Goal: Task Accomplishment & Management: Manage account settings

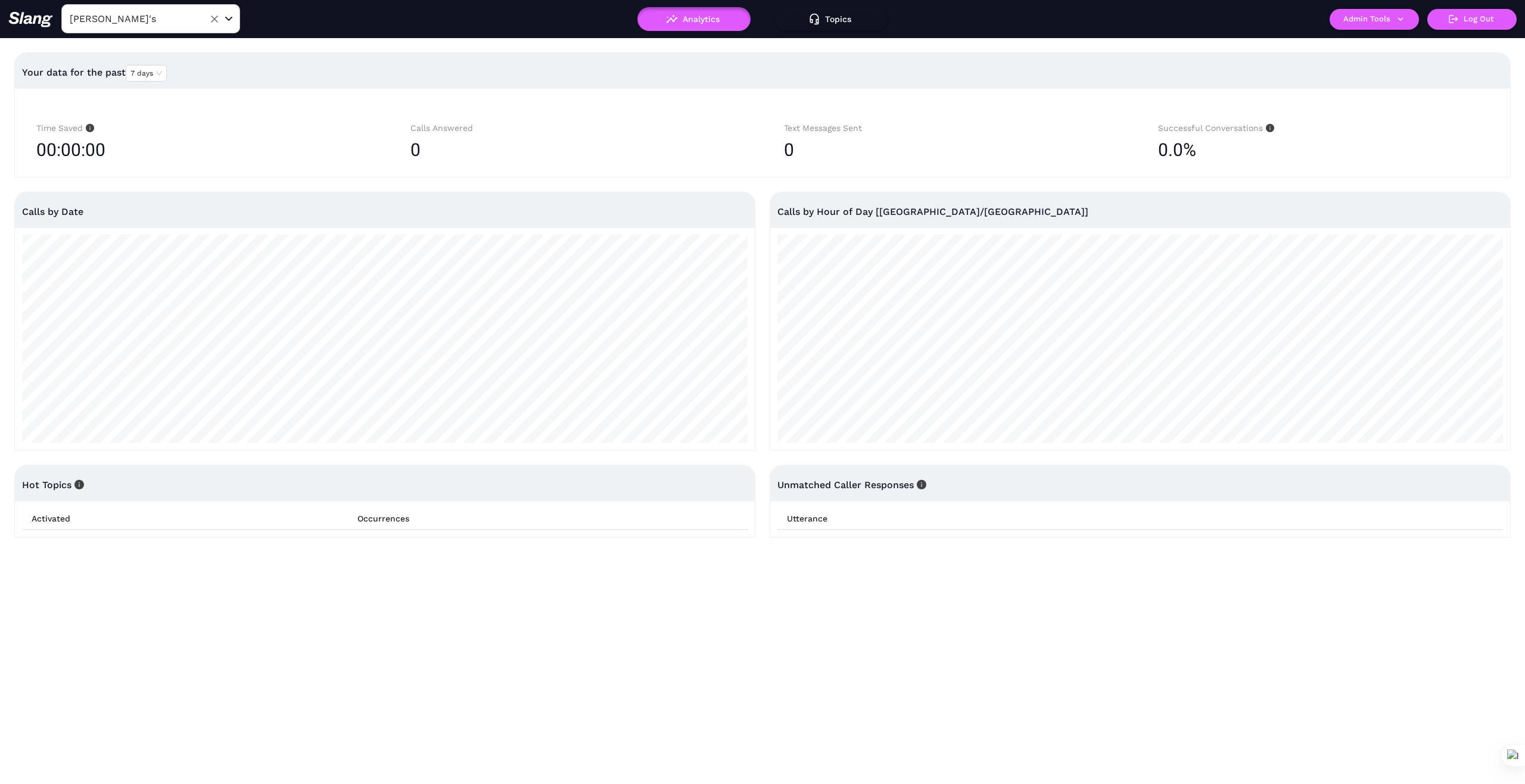
click at [179, 15] on input "[PERSON_NAME]'s" at bounding box center [132, 19] width 131 height 19
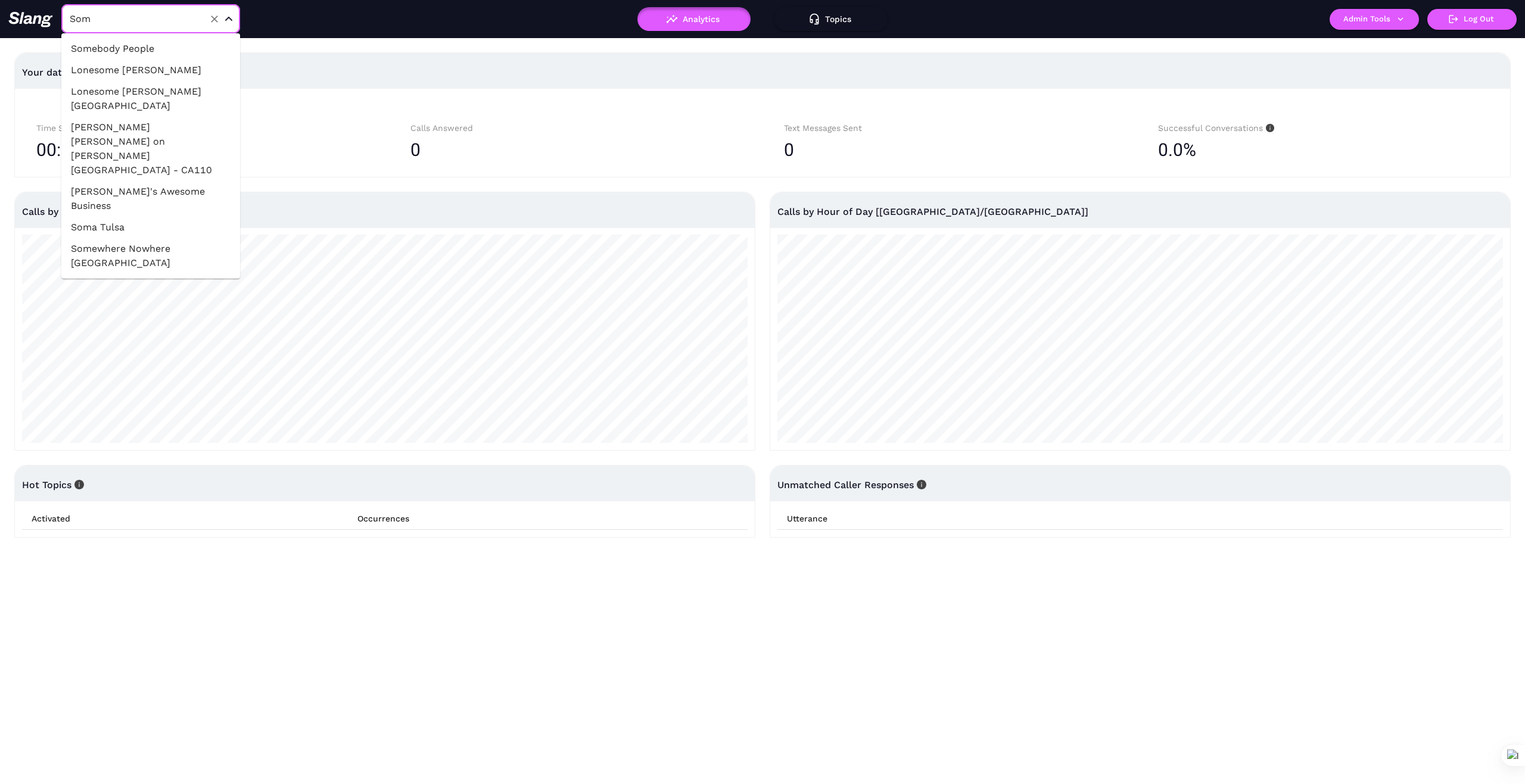
type input "Soma"
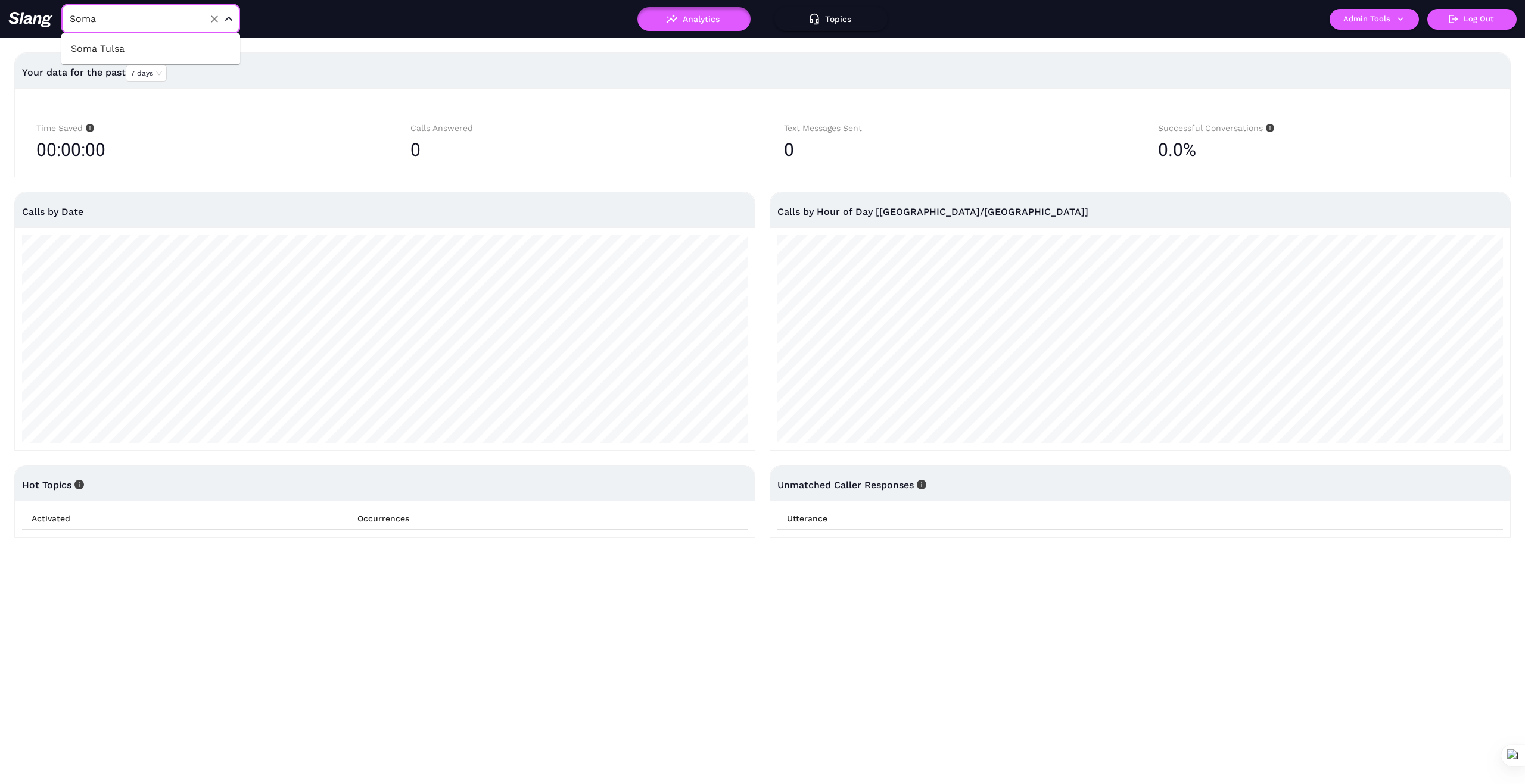
click at [115, 43] on li "Soma Tulsa" at bounding box center [150, 49] width 179 height 22
type input "Soma Tulsa"
click at [1401, 17] on icon "button" at bounding box center [1400, 19] width 11 height 11
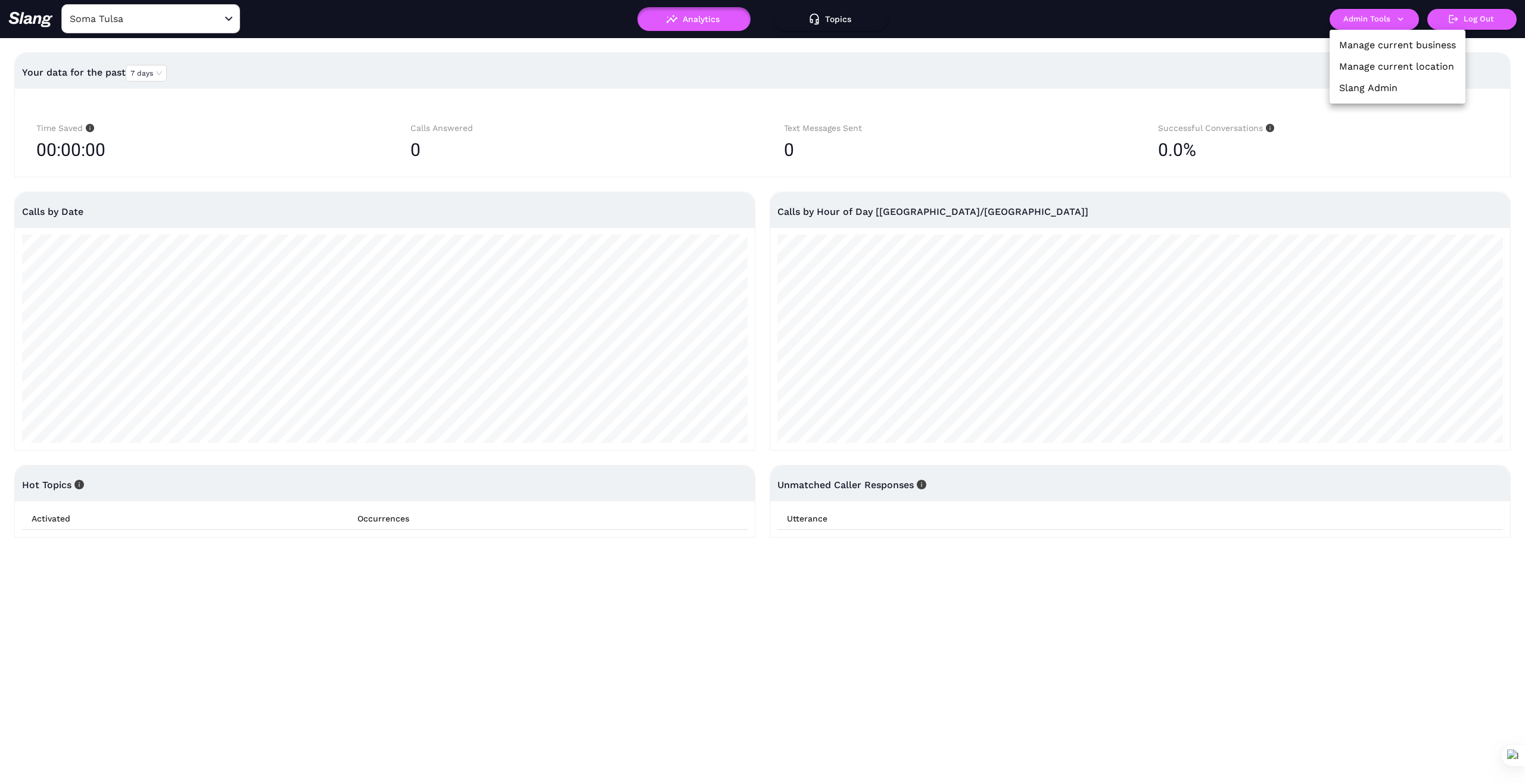
click at [1397, 47] on link "Manage current business" at bounding box center [1397, 45] width 117 height 14
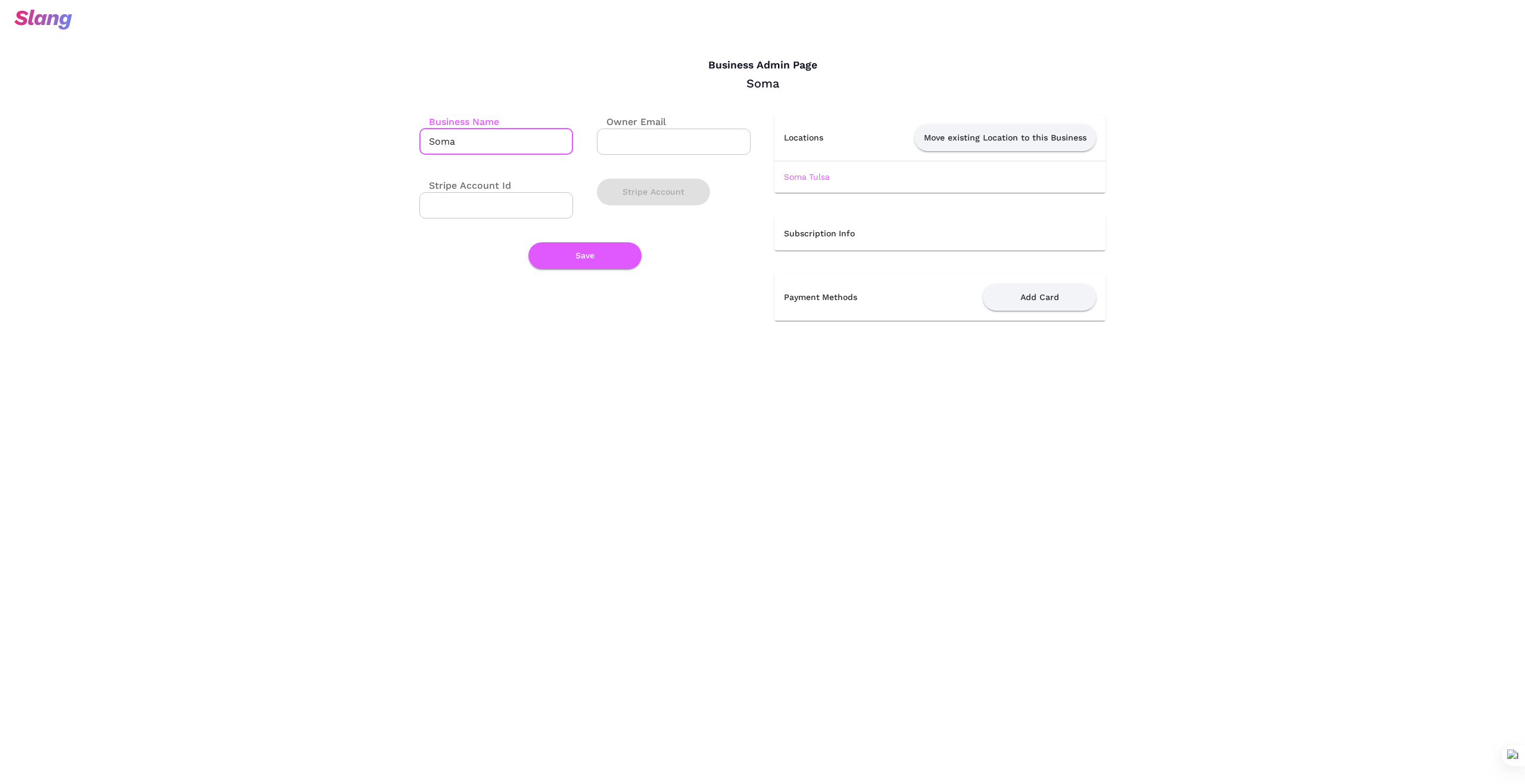
click at [486, 145] on input "Soma" at bounding box center [496, 142] width 153 height 26
type input "Soma Tulsa"
click at [594, 255] on button "Save" at bounding box center [585, 256] width 113 height 27
click at [810, 177] on link "Soma Tulsa" at bounding box center [807, 177] width 46 height 9
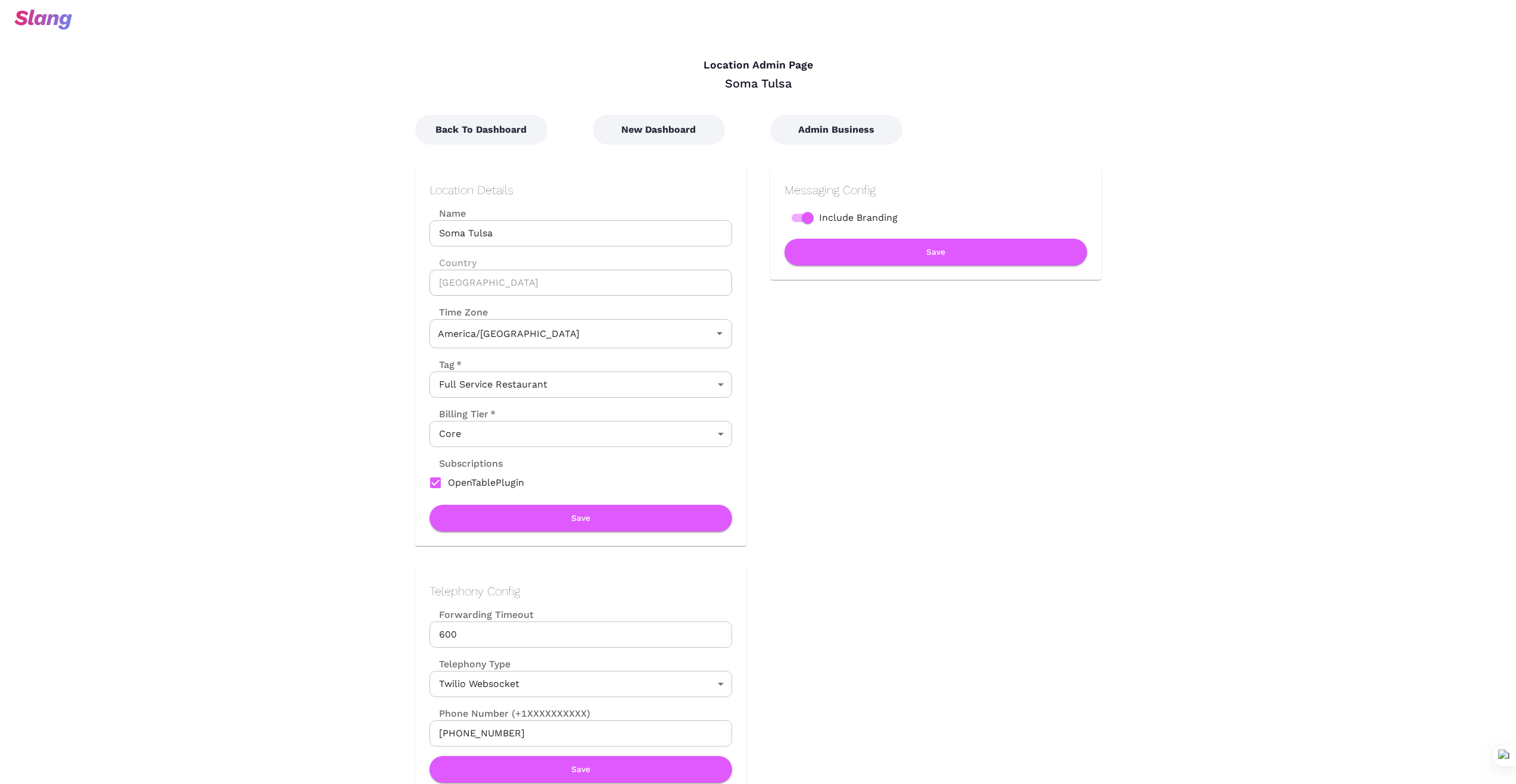
type input "Central Time"
click at [658, 130] on button "New Dashboard" at bounding box center [659, 129] width 133 height 29
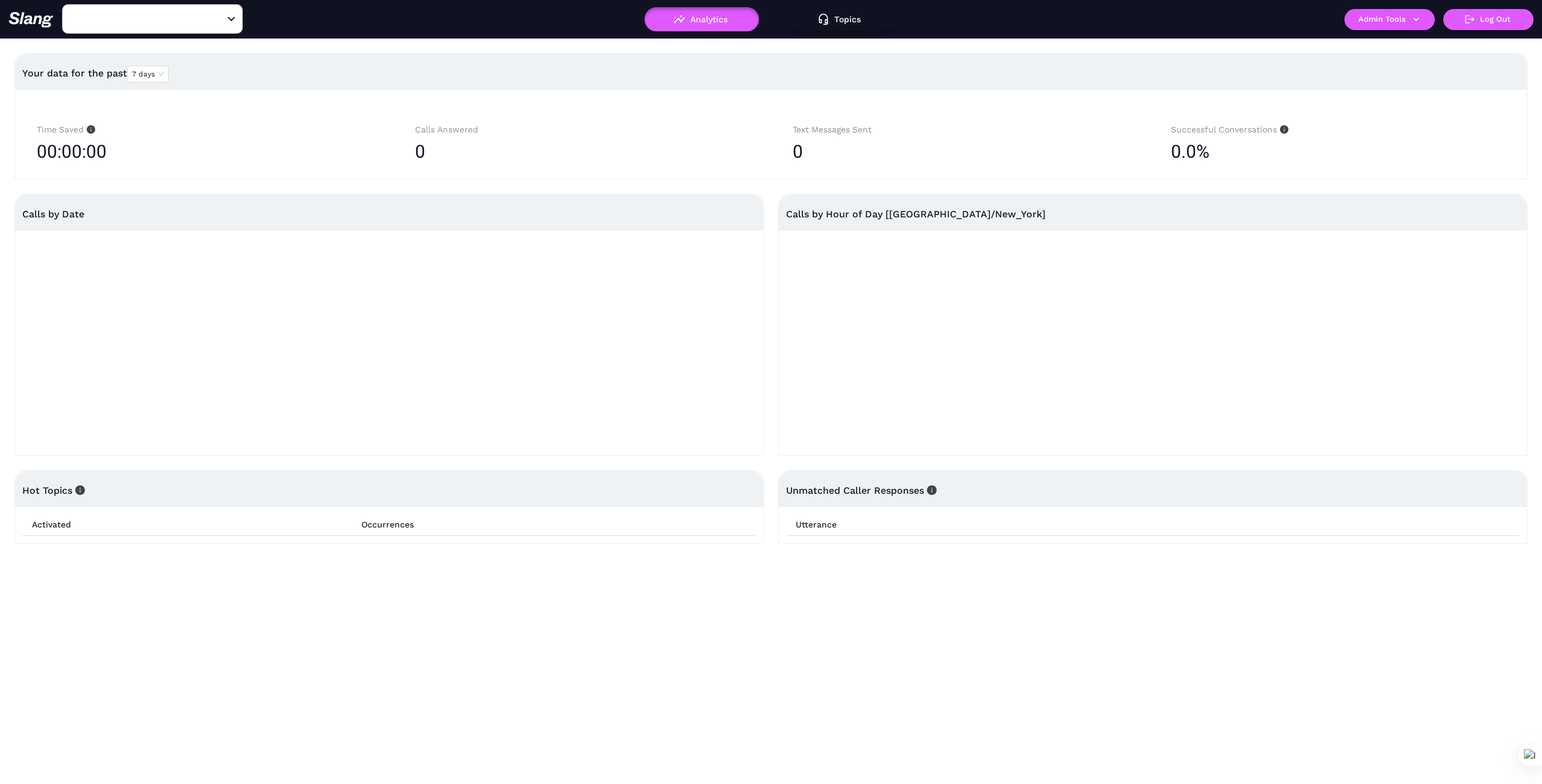
type input "1776"
click at [220, 17] on icon "Clear" at bounding box center [216, 19] width 12 height 12
click at [238, 22] on div "​" at bounding box center [152, 19] width 181 height 30
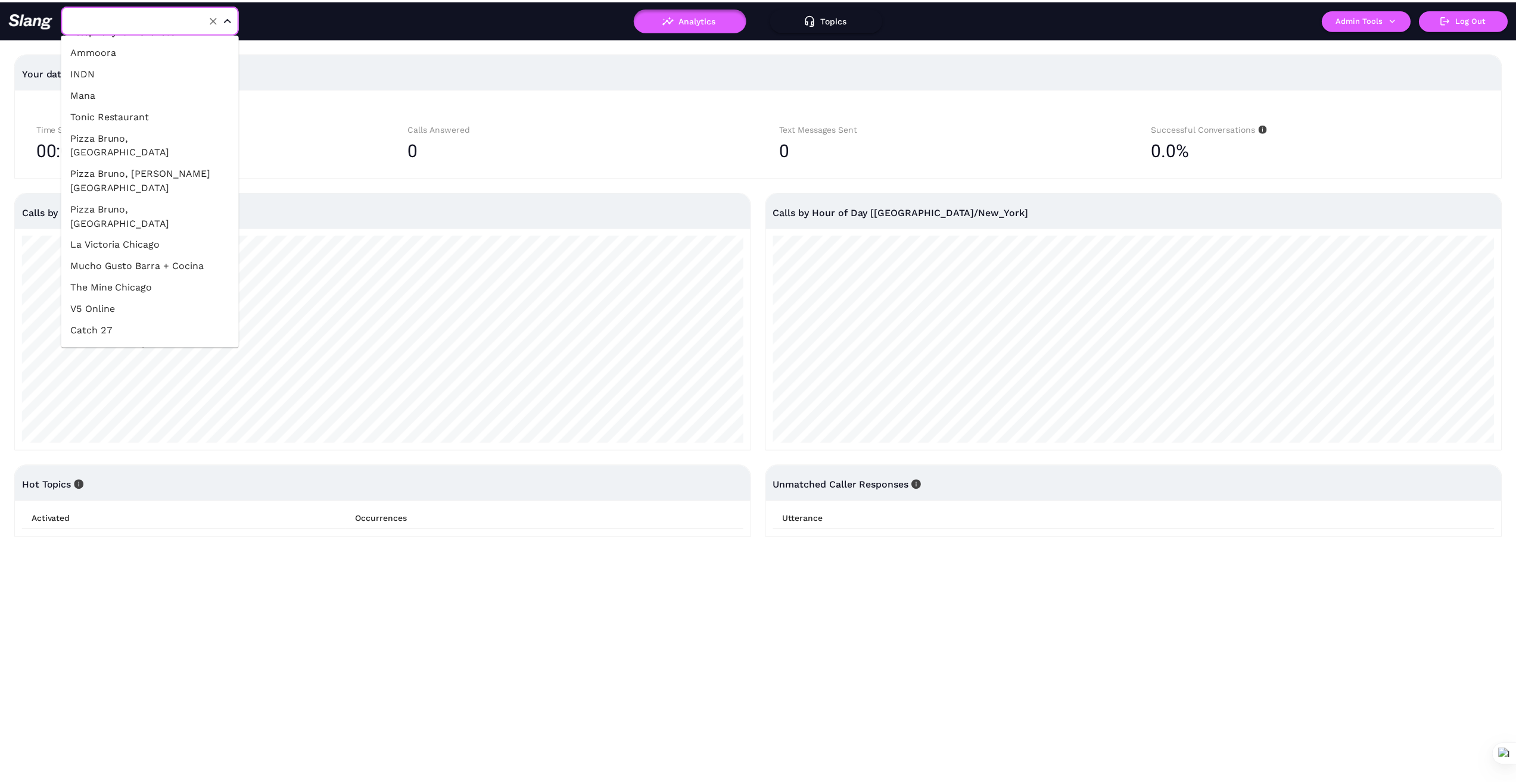
scroll to position [357, 0]
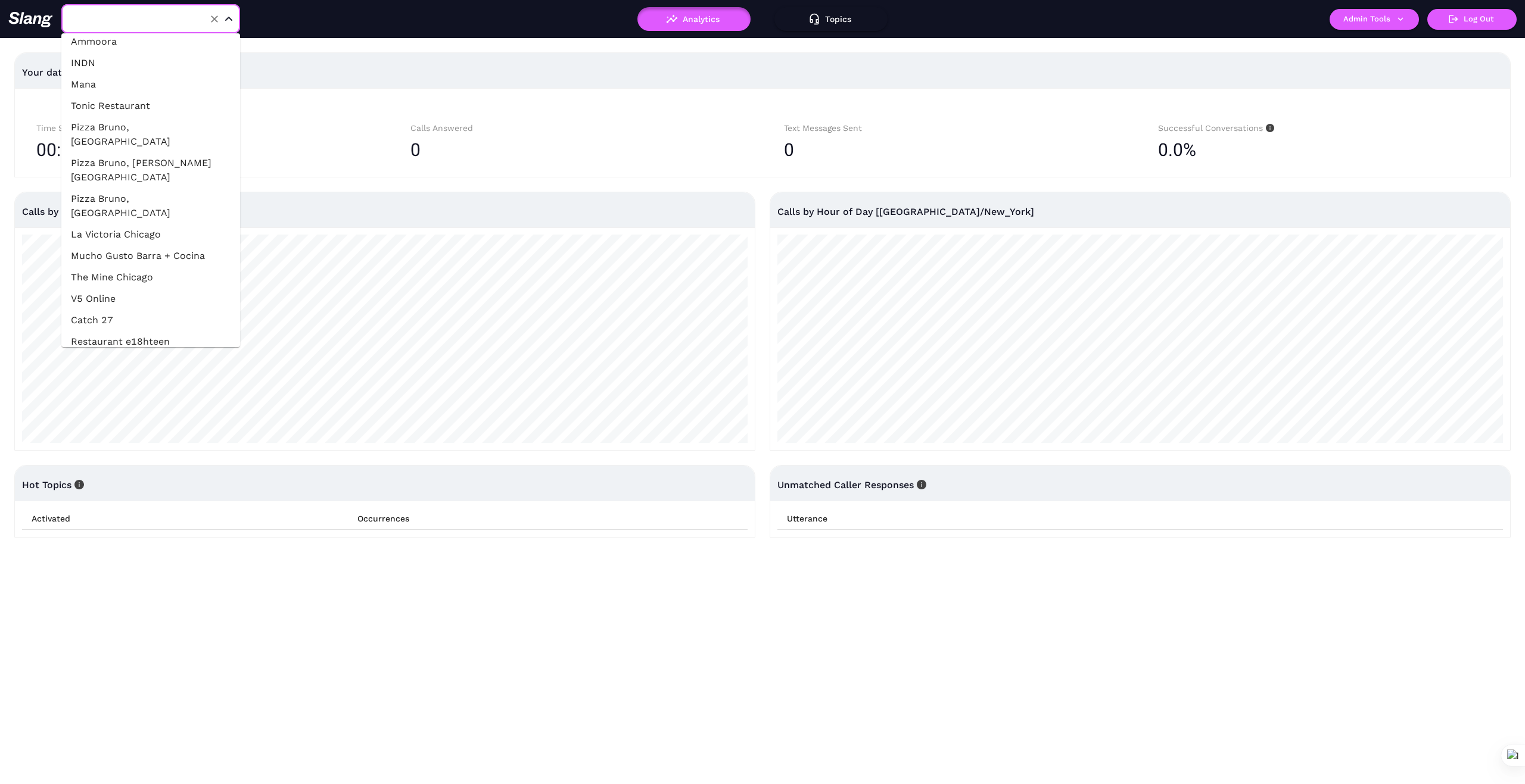
click at [157, 266] on li "The Mine Chicago" at bounding box center [150, 277] width 179 height 22
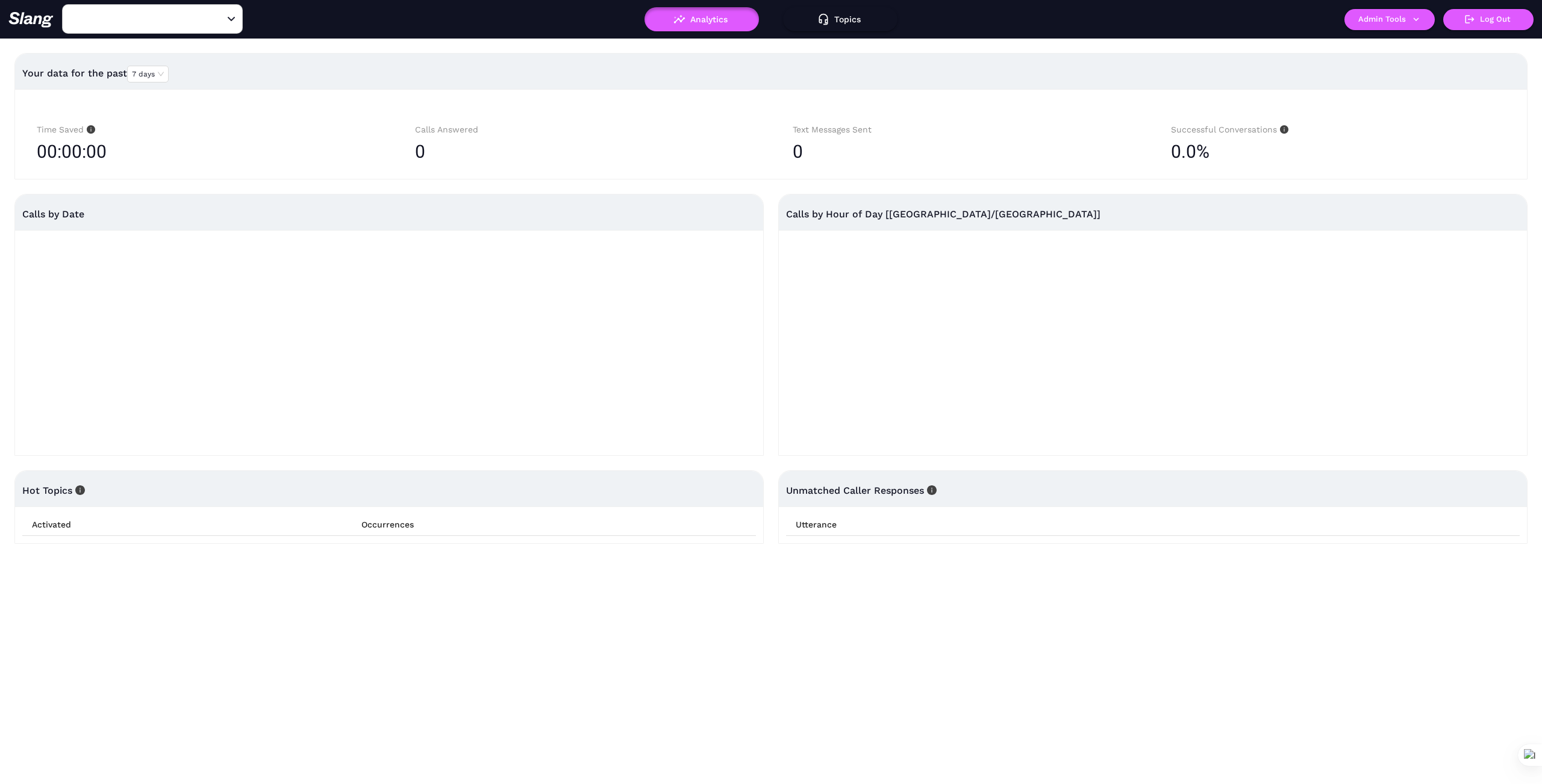
type input "The Mine Chicago"
click at [1413, 20] on icon "button" at bounding box center [1416, 20] width 11 height 11
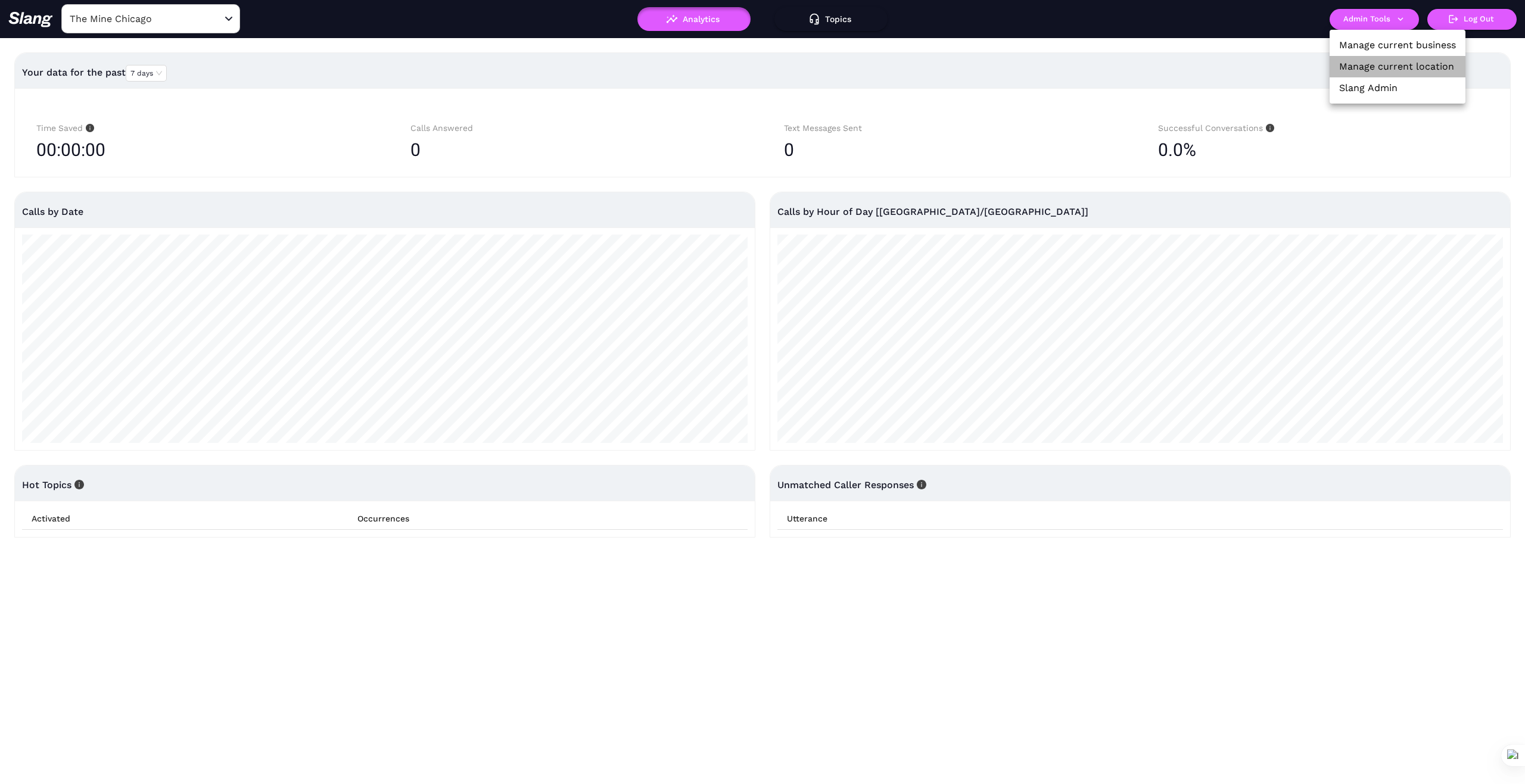
click at [1364, 67] on link "Manage current location" at bounding box center [1396, 67] width 115 height 14
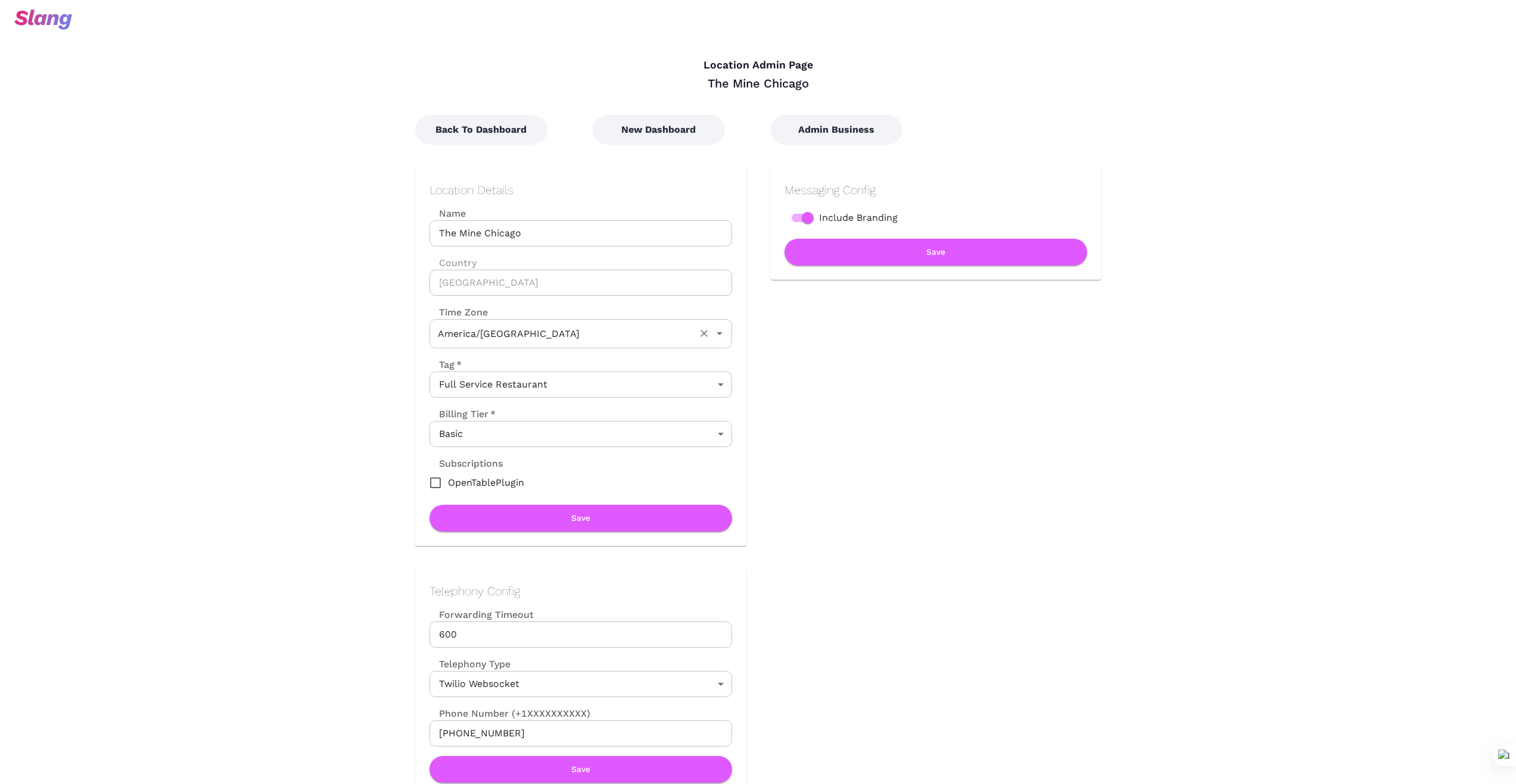
type input "Central Time"
click at [680, 125] on button "New Dashboard" at bounding box center [659, 129] width 133 height 29
